Goal: Task Accomplishment & Management: Use online tool/utility

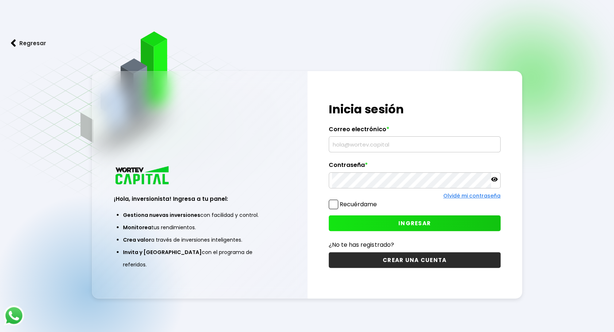
type input "[EMAIL_ADDRESS][DOMAIN_NAME]"
click at [418, 220] on span "INGRESAR" at bounding box center [414, 224] width 32 height 8
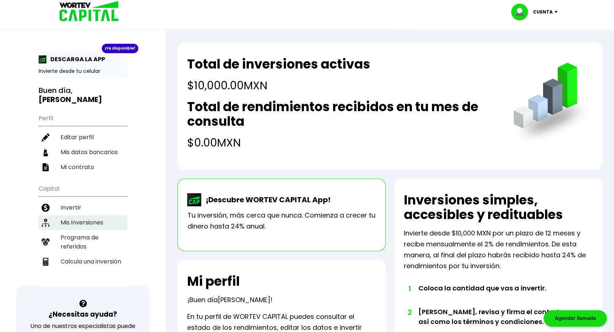
click at [88, 220] on li "Mis inversiones" at bounding box center [83, 222] width 89 height 15
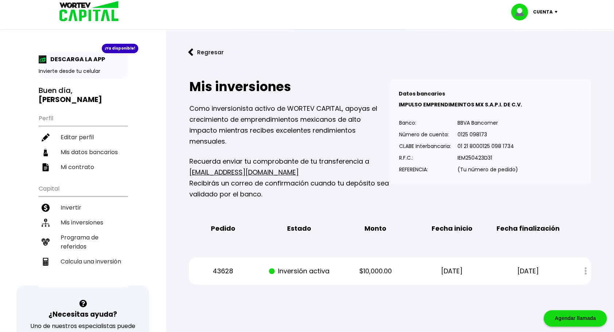
click at [207, 50] on button "Regresar" at bounding box center [205, 52] width 57 height 19
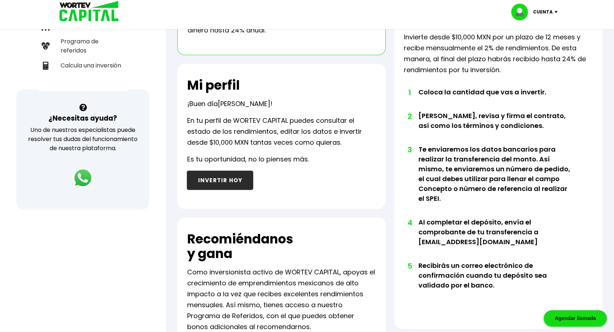
scroll to position [165, 0]
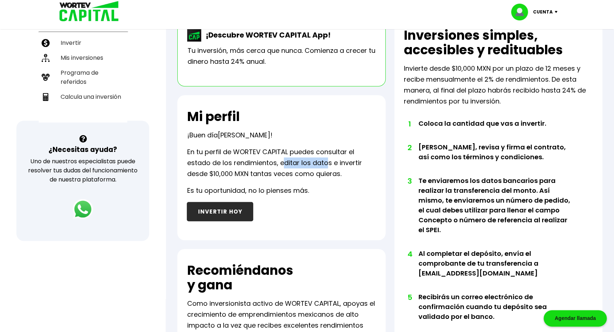
drag, startPoint x: 283, startPoint y: 163, endPoint x: 326, endPoint y: 161, distance: 43.1
click at [326, 161] on p "En tu perfil de WORTEV CAPITAL puedes consultar el estado de los rendimientos, …" at bounding box center [281, 163] width 189 height 33
drag, startPoint x: 326, startPoint y: 161, endPoint x: 327, endPoint y: 184, distance: 22.3
click at [327, 184] on div "Mi perfil ¡Buen día [PERSON_NAME] ! En tu perfil de WORTEV CAPITAL puedes consu…" at bounding box center [281, 167] width 208 height 145
drag, startPoint x: 281, startPoint y: 164, endPoint x: 364, endPoint y: 165, distance: 83.2
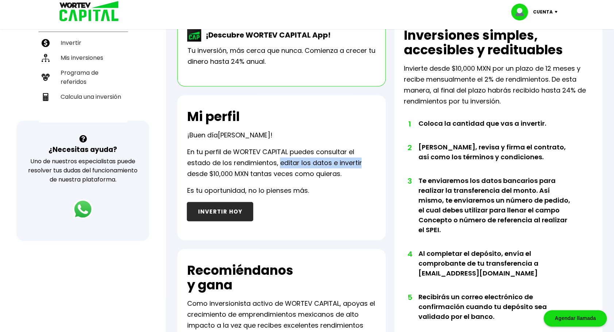
click at [364, 165] on p "En tu perfil de WORTEV CAPITAL puedes consultar el estado de los rendimientos, …" at bounding box center [281, 163] width 189 height 33
drag, startPoint x: 364, startPoint y: 165, endPoint x: 350, endPoint y: 189, distance: 28.4
click at [350, 189] on div "Mi perfil ¡Buen día [PERSON_NAME] ! En tu perfil de WORTEV CAPITAL puedes consu…" at bounding box center [281, 167] width 208 height 145
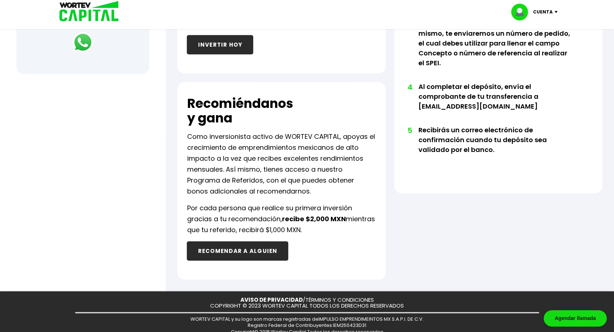
scroll to position [347, 0]
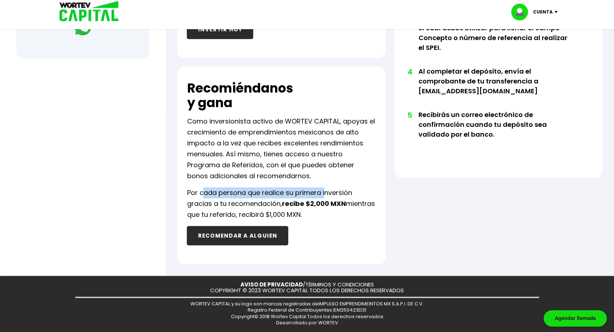
drag, startPoint x: 205, startPoint y: 196, endPoint x: 327, endPoint y: 191, distance: 122.0
click at [327, 191] on p "Por cada persona que realice su primera inversión gracias a tu recomendación, r…" at bounding box center [281, 204] width 189 height 33
drag, startPoint x: 327, startPoint y: 191, endPoint x: 373, endPoint y: 224, distance: 56.7
click at [373, 224] on div "Recomiéndanos y gana Como inversionista activo de WORTEV CAPITAL, apoyas el cre…" at bounding box center [281, 166] width 208 height 198
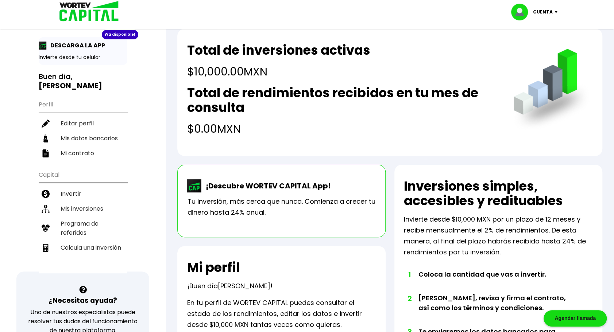
scroll to position [0, 0]
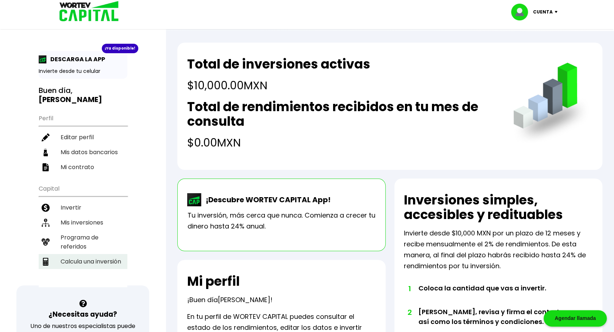
click at [117, 259] on li "Calcula una inversión" at bounding box center [83, 261] width 89 height 15
select select "1"
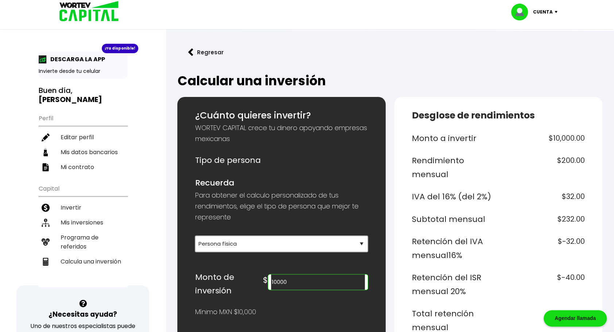
scroll to position [182, 0]
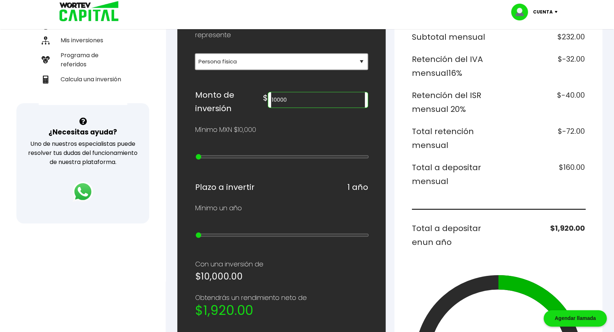
click at [325, 98] on input "10000" at bounding box center [318, 99] width 94 height 15
drag, startPoint x: 336, startPoint y: 96, endPoint x: 235, endPoint y: 96, distance: 101.1
click at [235, 96] on div "Monto de inversión $ 10000" at bounding box center [281, 101] width 173 height 27
type input "20000"
type input "1"
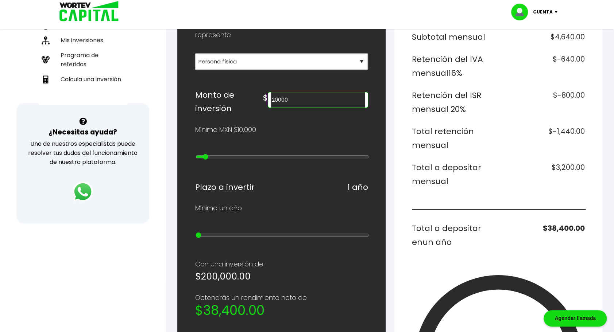
type input "30000"
type input "2"
type input "40000"
type input "3"
type input "50000"
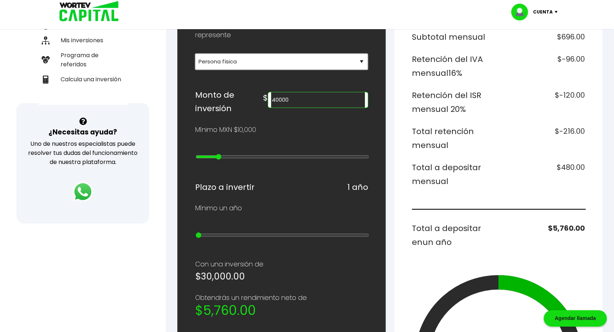
type input "4"
type input "60000"
type input "5"
type input "70000"
type input "6"
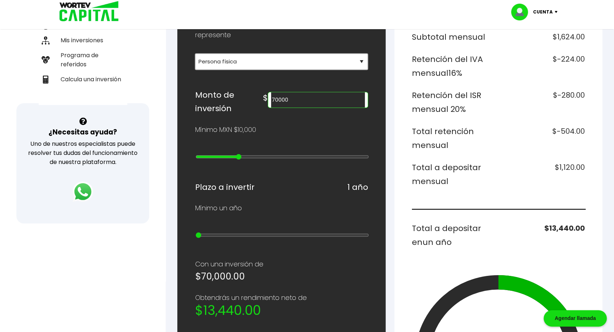
type input "80000"
type input "7"
type input "90000"
type input "8"
type input "100000"
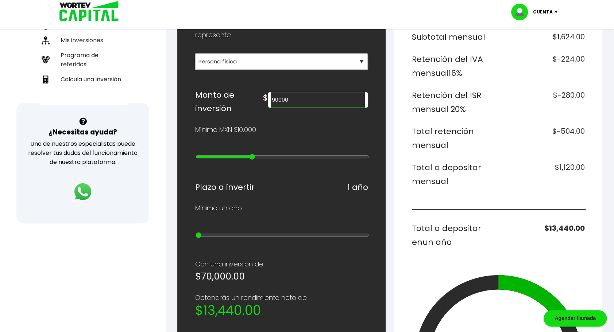
type input "9"
type input "200000"
type input "10"
type input "300000"
type input "11"
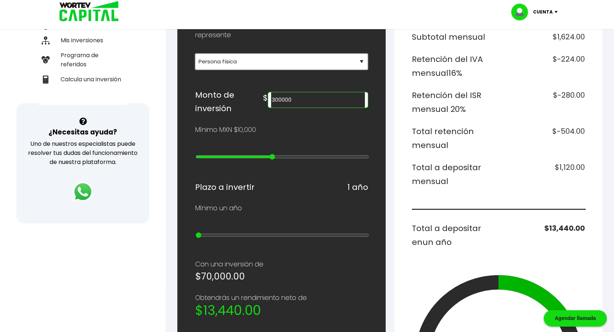
type input "400000"
type input "12"
type input "500000"
type input "13"
type input "400000"
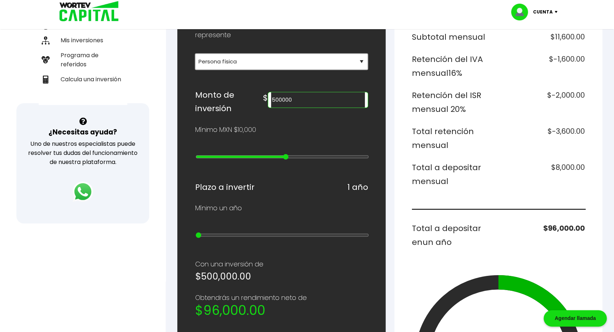
type input "12"
type input "300000"
type input "11"
type input "200000"
type input "10"
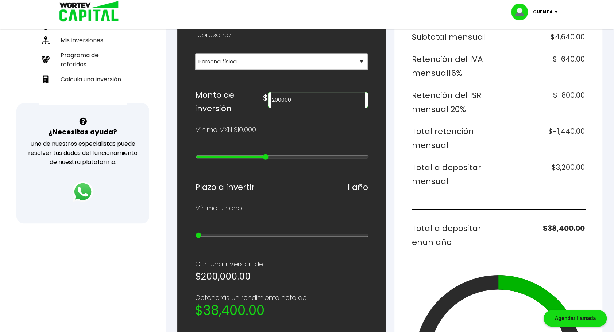
type input "100000"
type input "9"
type input "90000"
type input "8"
type input "80000"
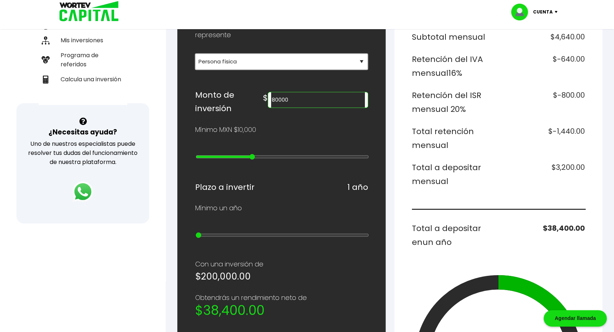
type input "7"
type input "70000"
type input "6"
type input "60000"
type input "5"
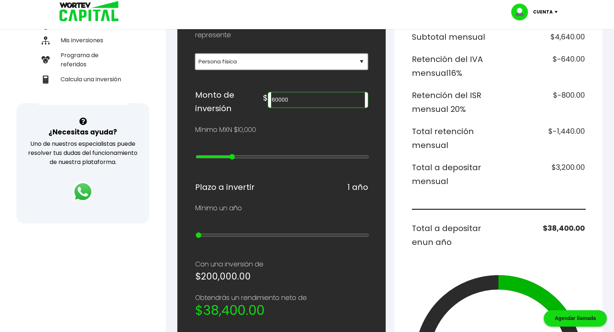
type input "50000"
type input "4"
type input "40000"
type input "3"
type input "30000"
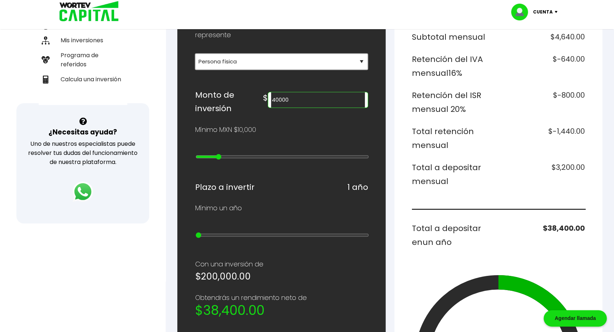
type input "2"
type input "20000"
type input "1"
type input "10000"
type input "0"
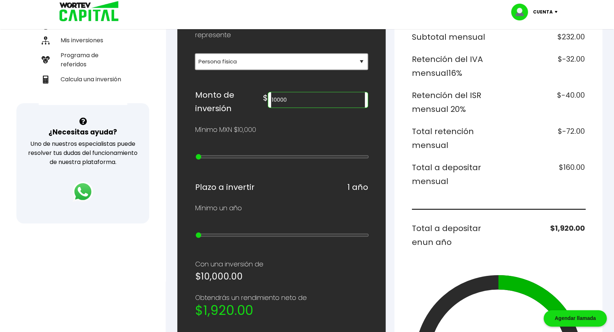
type input "20000"
type input "1"
type input "30000"
type input "2"
type input "40000"
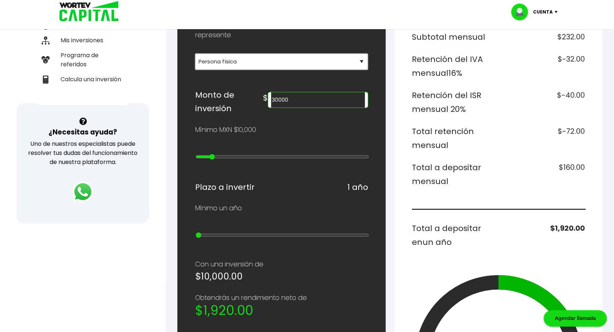
type input "3"
type input "50000"
type input "4"
type input "60000"
type input "5"
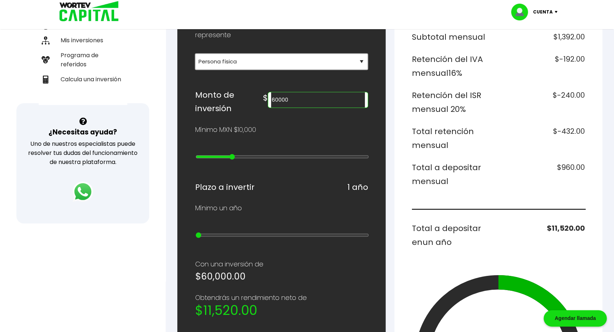
type input "50000"
type input "4"
type input "40000"
type input "3"
type input "30000"
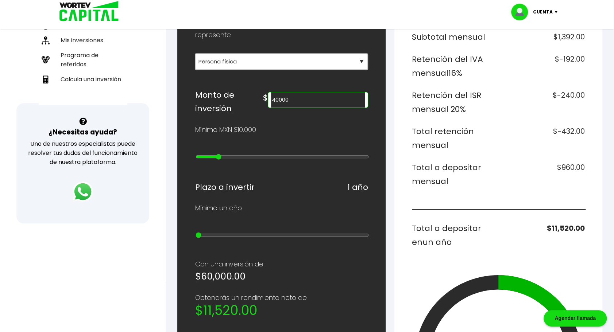
type input "2"
type input "20000"
type input "1"
type input "10000"
type input "0"
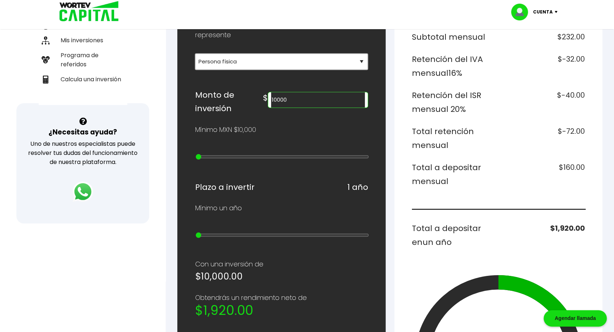
click at [196, 154] on input "range" at bounding box center [282, 157] width 173 height 6
click at [331, 97] on input "10000" at bounding box center [318, 99] width 94 height 15
drag, startPoint x: 332, startPoint y: 97, endPoint x: 189, endPoint y: 101, distance: 143.8
click at [169, 99] on div "Regresar Calcular una inversión ¿Cuánto quieres invertir? WORTEV CAPITAL crece …" at bounding box center [390, 207] width 448 height 717
type input "100000"
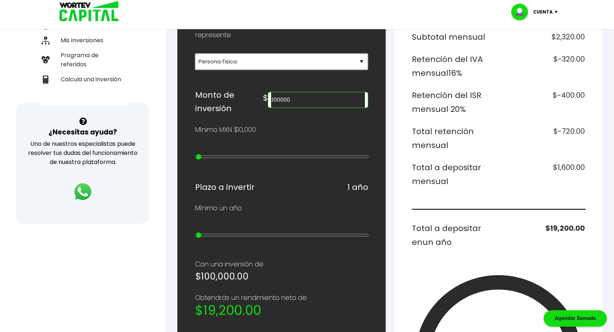
click at [310, 181] on div "Plazo a invertir 1 año" at bounding box center [281, 188] width 173 height 14
drag, startPoint x: 199, startPoint y: 221, endPoint x: 185, endPoint y: 226, distance: 15.3
click at [196, 232] on input "range" at bounding box center [282, 235] width 173 height 6
type input "1"
drag, startPoint x: 198, startPoint y: 222, endPoint x: 189, endPoint y: 228, distance: 11.8
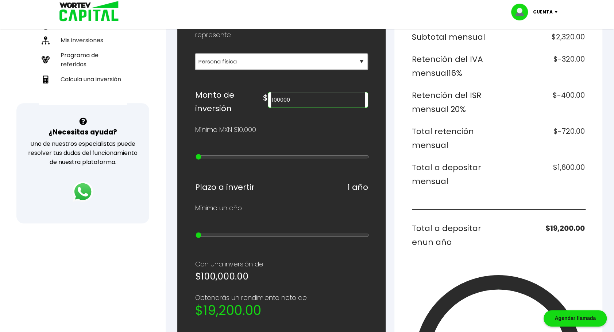
click at [196, 232] on input "range" at bounding box center [282, 235] width 173 height 6
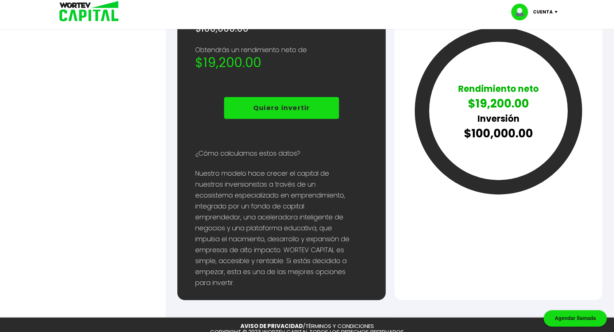
scroll to position [455, 0]
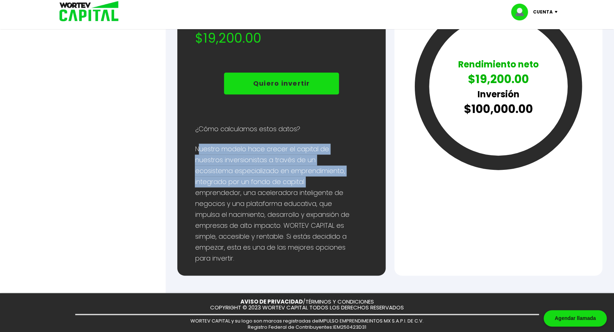
drag, startPoint x: 195, startPoint y: 132, endPoint x: 342, endPoint y: 166, distance: 150.7
click at [342, 166] on p "Nuestro modelo hace crecer el capital de nuestros inversionistas a través de un…" at bounding box center [273, 204] width 156 height 120
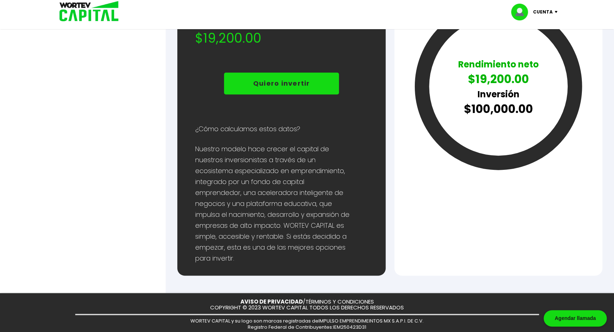
drag, startPoint x: 342, startPoint y: 166, endPoint x: 282, endPoint y: 216, distance: 77.5
click at [282, 216] on p "Nuestro modelo hace crecer el capital de nuestros inversionistas a través de un…" at bounding box center [273, 204] width 156 height 120
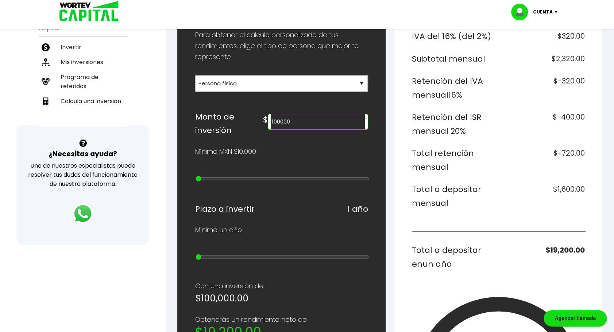
scroll to position [182, 0]
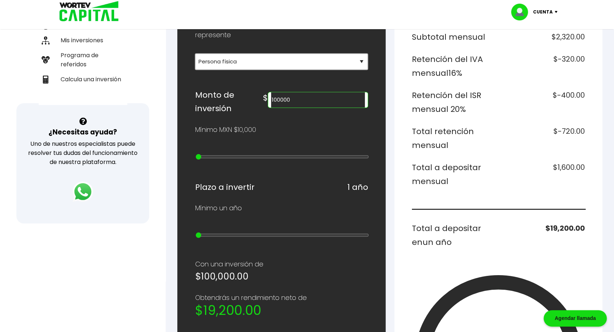
click at [319, 100] on input "100000" at bounding box center [318, 99] width 94 height 15
drag, startPoint x: 320, startPoint y: 97, endPoint x: 258, endPoint y: 95, distance: 62.4
click at [258, 95] on div "Monto de inversión $ 100000" at bounding box center [281, 101] width 173 height 27
type input "150000"
click at [390, 285] on div "¿Cuánto quieres invertir? WORTEV CAPITAL crece tu dinero apoyando empresas mexi…" at bounding box center [389, 232] width 425 height 634
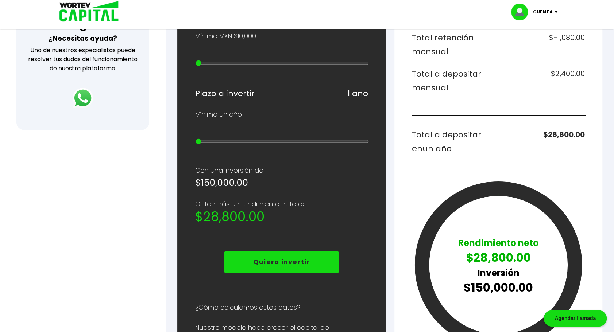
scroll to position [273, 0]
